Goal: Information Seeking & Learning: Learn about a topic

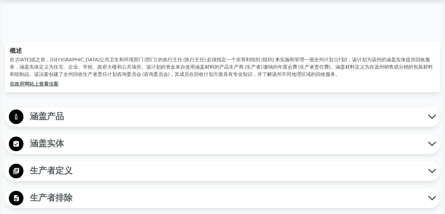
scroll to position [183, 0]
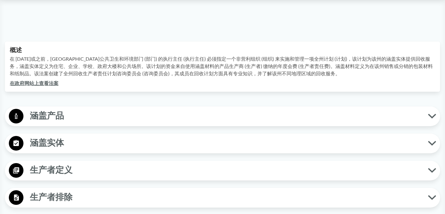
click at [154, 121] on span "涵盖产品" at bounding box center [225, 116] width 405 height 14
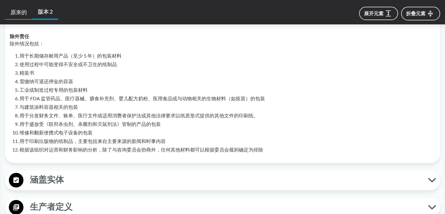
scroll to position [244, 0]
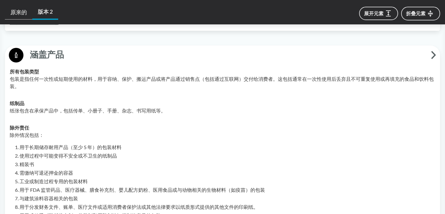
click at [157, 56] on span "涵盖产品" at bounding box center [227, 55] width 408 height 14
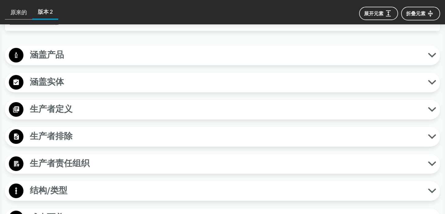
click at [138, 84] on span "涵盖实体" at bounding box center [225, 82] width 405 height 14
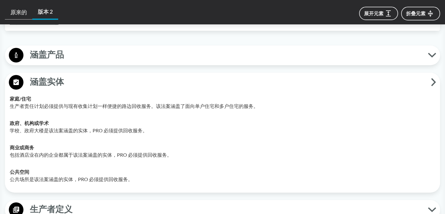
click at [138, 84] on span "涵盖实体" at bounding box center [227, 82] width 408 height 14
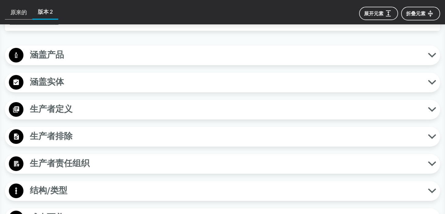
click at [125, 108] on span "生产者定义" at bounding box center [225, 109] width 405 height 14
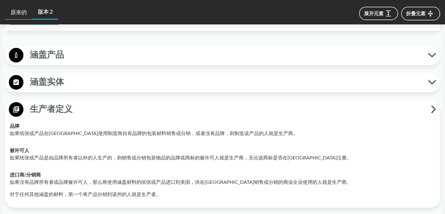
click at [118, 109] on span "生产者定义" at bounding box center [227, 109] width 408 height 14
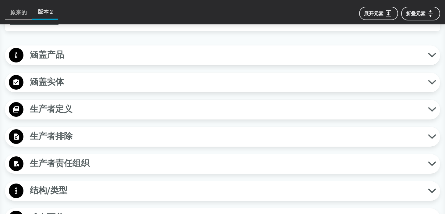
click at [91, 136] on span "生产者排除" at bounding box center [225, 137] width 405 height 14
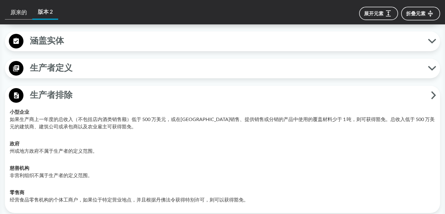
scroll to position [274, 0]
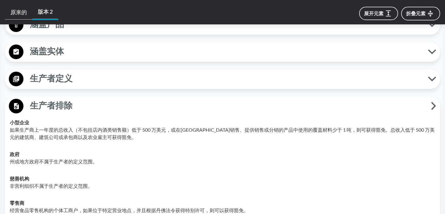
click at [146, 105] on span "生产者排除" at bounding box center [227, 106] width 408 height 14
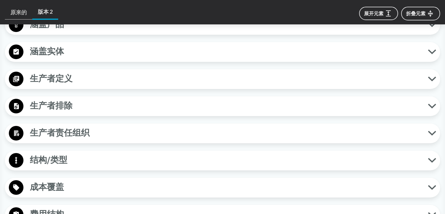
click at [146, 105] on span "生产者排除" at bounding box center [225, 106] width 405 height 14
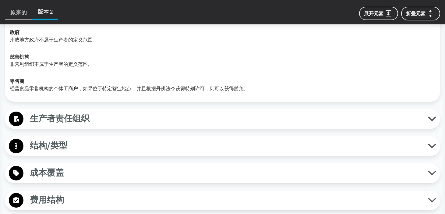
click at [130, 126] on button "生产者责任组织" at bounding box center [222, 119] width 431 height 16
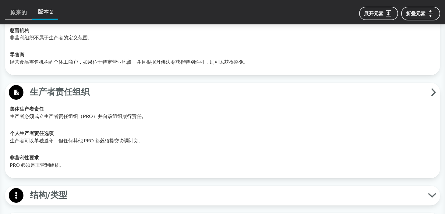
scroll to position [457, 0]
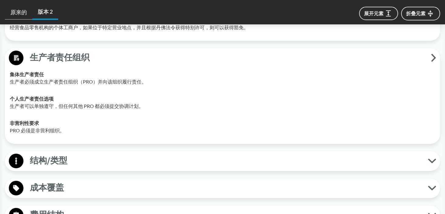
click at [102, 156] on span "结构/类型" at bounding box center [225, 161] width 405 height 14
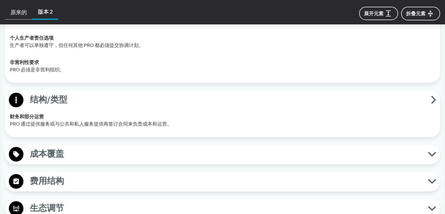
click at [102, 153] on span "成本覆盖" at bounding box center [225, 154] width 405 height 14
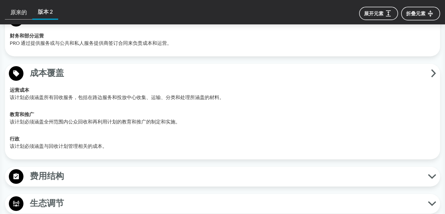
scroll to position [610, 0]
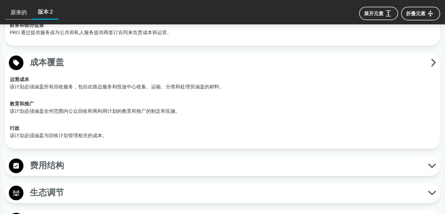
click at [102, 152] on div "涵盖产品 所有包装类型 包装是指任何一次性或短期使用的材料，用于容纳、保护、搬运产品或将产品通过销售点（包括通过互联网）交付给消费者。这包括通常在一次性使用后…" at bounding box center [223, 64] width 436 height 768
click at [104, 157] on div "费用结构 固定利率 必须有一个最低限度水平的选项，即不收取会费，并且要求对低于一定规模的生产者实行统一费率。 产品相关 生产者向 PRO 支付的费用根据所涵盖…" at bounding box center [223, 166] width 436 height 20
click at [107, 159] on span "费用结构" at bounding box center [225, 166] width 405 height 14
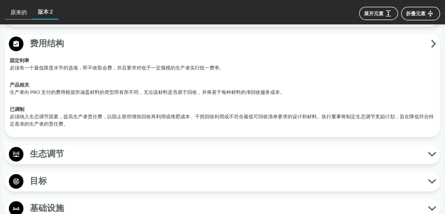
click at [107, 157] on span "生态调节" at bounding box center [225, 154] width 405 height 14
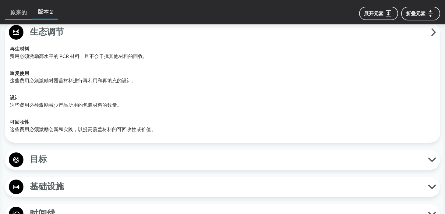
click at [106, 156] on span "目标" at bounding box center [225, 160] width 405 height 14
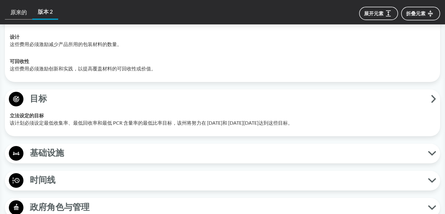
scroll to position [915, 0]
click at [106, 156] on span "基础设施" at bounding box center [225, 153] width 405 height 14
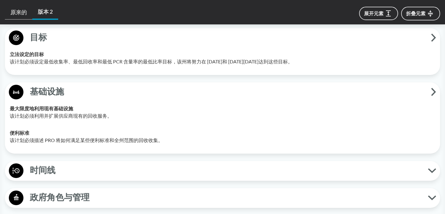
click at [105, 164] on span "时间线" at bounding box center [225, 171] width 405 height 14
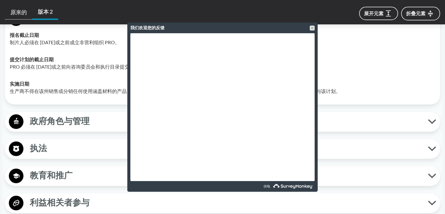
scroll to position [1128, 0]
click at [73, 119] on font "政府角色与管理" at bounding box center [60, 121] width 60 height 11
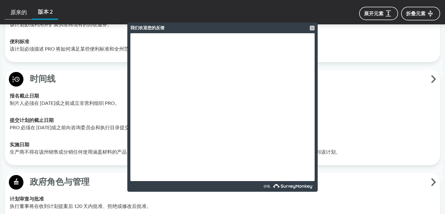
click at [314, 27] on div at bounding box center [312, 28] width 5 height 5
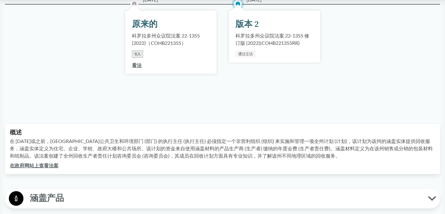
scroll to position [91, 0]
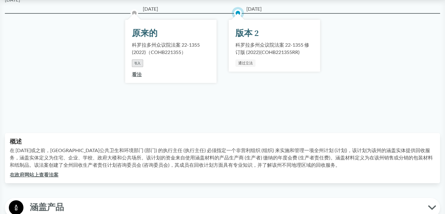
click at [249, 64] on font "通过立法" at bounding box center [245, 63] width 15 height 5
click at [45, 173] on font "查看" at bounding box center [44, 175] width 10 height 6
